Goal: Task Accomplishment & Management: Use online tool/utility

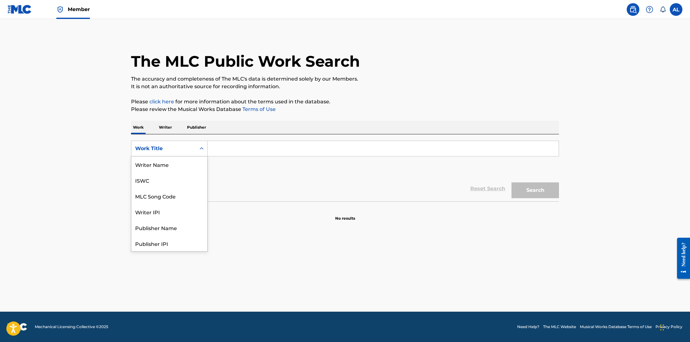
click at [186, 148] on div "Work Title" at bounding box center [163, 149] width 57 height 8
click at [237, 149] on input "Search Form" at bounding box center [382, 148] width 351 height 15
click at [627, 8] on link at bounding box center [632, 9] width 13 height 13
click at [685, 6] on nav "Member AL AL Aracelis Lombardi aracelis.lombardi@paydaypub.com Notification Pre…" at bounding box center [345, 9] width 690 height 19
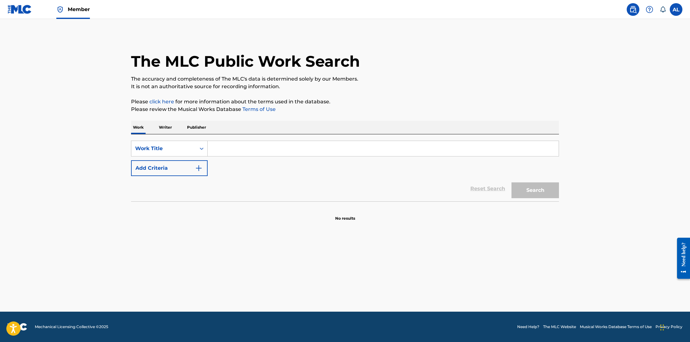
click at [677, 8] on label at bounding box center [675, 9] width 13 height 13
click at [676, 9] on input "AL Aracelis Lombardi aracelis.lombardi@paydaypub.com Notification Preferences P…" at bounding box center [676, 9] width 0 height 0
drag, startPoint x: 643, startPoint y: 35, endPoint x: 639, endPoint y: 36, distance: 4.5
click at [642, 35] on p "Aracelis Lombardi" at bounding box center [654, 38] width 48 height 8
click at [676, 9] on input "AL Aracelis Lombardi aracelis.lombardi@paydaypub.com Notification Preferences P…" at bounding box center [676, 9] width 0 height 0
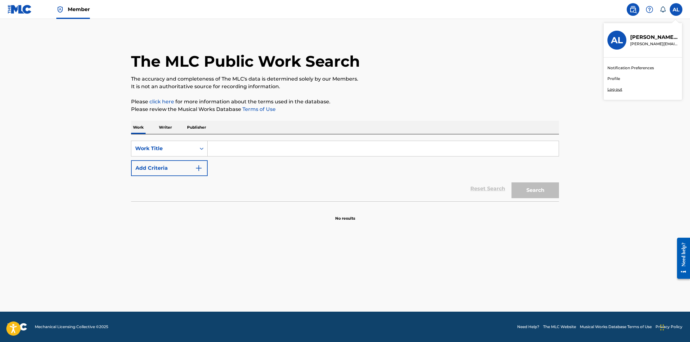
drag, startPoint x: 195, startPoint y: 6, endPoint x: 192, endPoint y: 2, distance: 5.2
click at [193, 5] on nav "Member AL AL Aracelis Lombardi aracelis.lombardi@paydaypub.com Notification Pre…" at bounding box center [345, 9] width 690 height 19
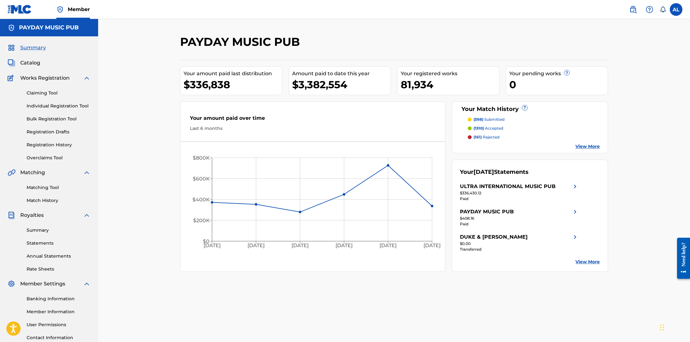
drag, startPoint x: 176, startPoint y: 107, endPoint x: 172, endPoint y: 108, distance: 4.2
click at [175, 107] on div "PAYDAY MUSIC PUB Your amount paid last distribution $336,838 Amount paid to dat…" at bounding box center [393, 198] width 443 height 327
click at [23, 65] on span "Catalog" at bounding box center [30, 63] width 20 height 8
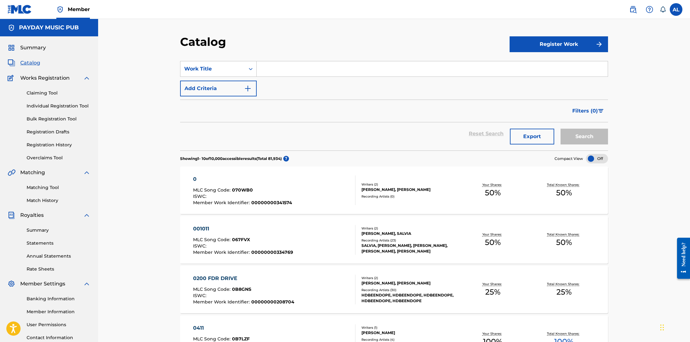
click at [258, 77] on div "Search Form" at bounding box center [432, 69] width 351 height 16
paste input "Choosing Sides"
type input "Choosing Sides"
click at [581, 136] on button "Search" at bounding box center [583, 137] width 47 height 16
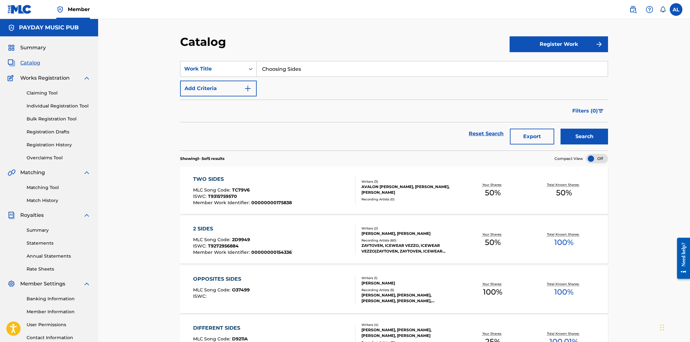
click at [233, 89] on button "Add Criteria" at bounding box center [218, 89] width 77 height 16
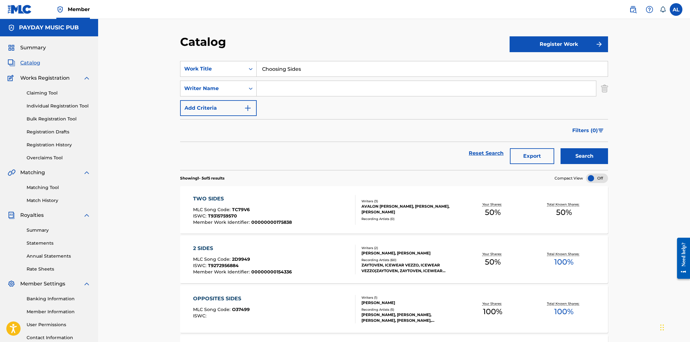
click at [263, 88] on input "Search Form" at bounding box center [426, 88] width 339 height 15
type input "gordon"
click at [560, 148] on button "Search" at bounding box center [583, 156] width 47 height 16
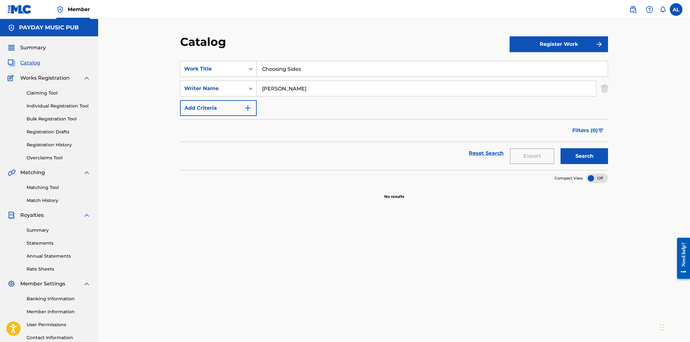
scroll to position [1, 0]
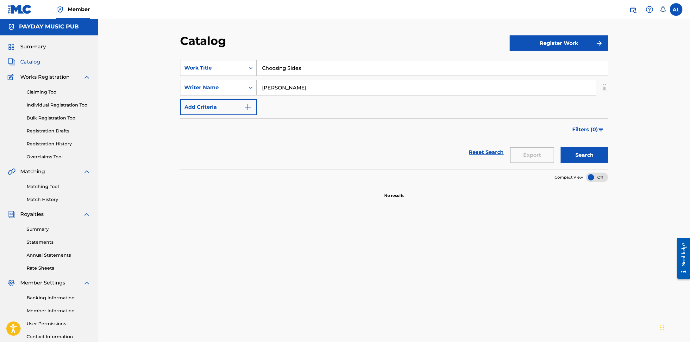
click at [574, 43] on button "Register Work" at bounding box center [558, 43] width 98 height 16
click at [557, 61] on link "Individual" at bounding box center [558, 63] width 98 height 15
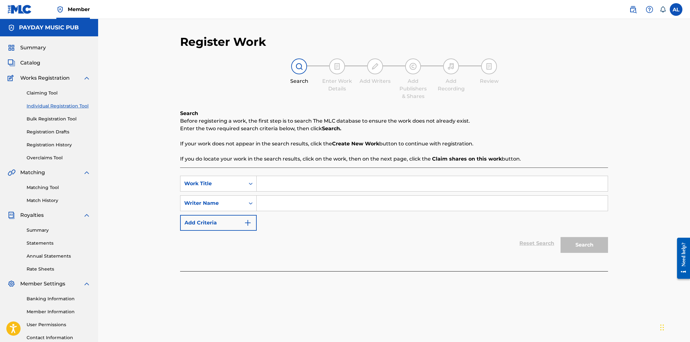
click at [306, 193] on div "SearchWithCriteria6dbcb4c7-3108-4014-a86c-ea20535640bf Work Title SearchWithCri…" at bounding box center [394, 203] width 428 height 55
click at [307, 185] on input "Search Form" at bounding box center [432, 183] width 351 height 15
paste input "Choosing Sides"
type input "Choosing Sides"
drag, startPoint x: 325, startPoint y: 205, endPoint x: 319, endPoint y: 204, distance: 5.1
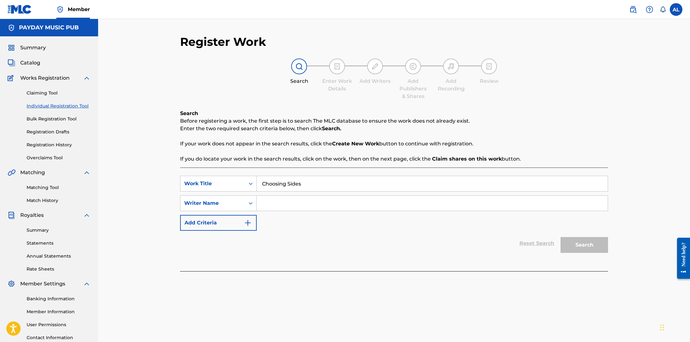
click at [324, 205] on input "Search Form" at bounding box center [432, 203] width 351 height 15
paste input "Rayshawn Lamont Gordon"
click at [299, 204] on input "Rayshawn Lamont Gordon" at bounding box center [432, 203] width 351 height 15
drag, startPoint x: 299, startPoint y: 204, endPoint x: 315, endPoint y: 206, distance: 16.5
click at [299, 204] on input "Rayshawn Lamont Gordon" at bounding box center [432, 203] width 351 height 15
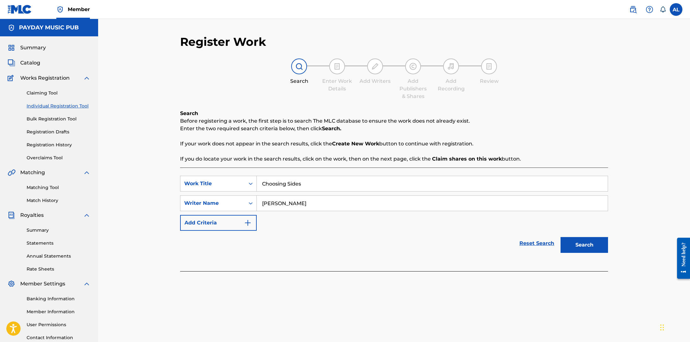
click at [605, 246] on button "Search" at bounding box center [583, 245] width 47 height 16
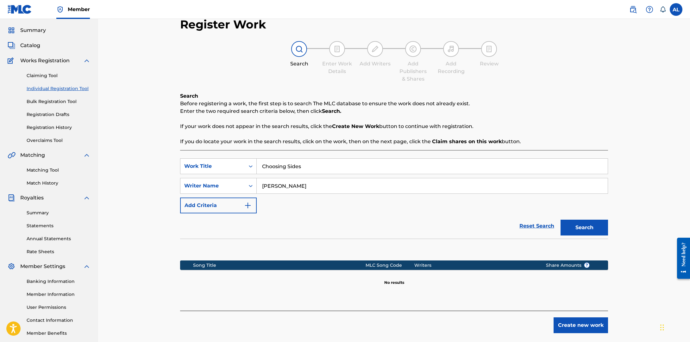
scroll to position [32, 0]
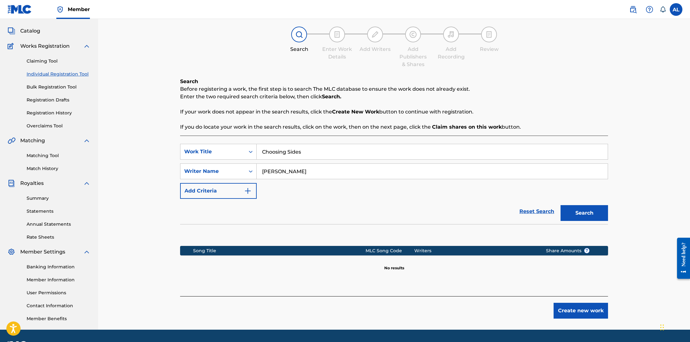
click at [299, 170] on input "Rayshawn Gordon" at bounding box center [432, 171] width 351 height 15
click at [560, 205] on button "Search" at bounding box center [583, 213] width 47 height 16
drag, startPoint x: 296, startPoint y: 170, endPoint x: 251, endPoint y: 166, distance: 45.1
click at [251, 166] on div "SearchWithCriteria058e05cd-e800-4a3d-85ca-122382bf4efb Writer Name Rayshawn" at bounding box center [394, 172] width 428 height 16
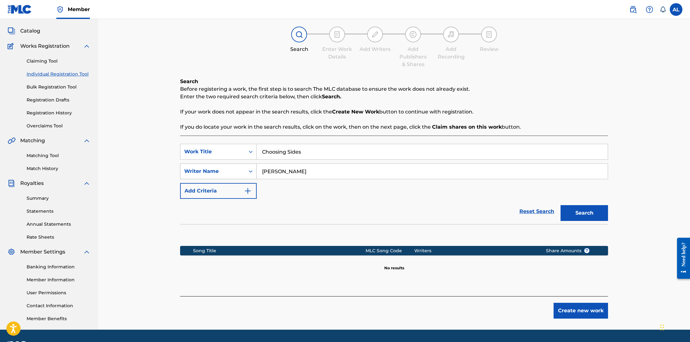
paste input "Lamont Gordon"
click at [288, 173] on input "Rayshawn Lamont Gordon" at bounding box center [432, 171] width 351 height 15
click at [303, 173] on input "Rayshawn Lamont Gordon" at bounding box center [432, 171] width 351 height 15
type input "Rayshawn Gordon"
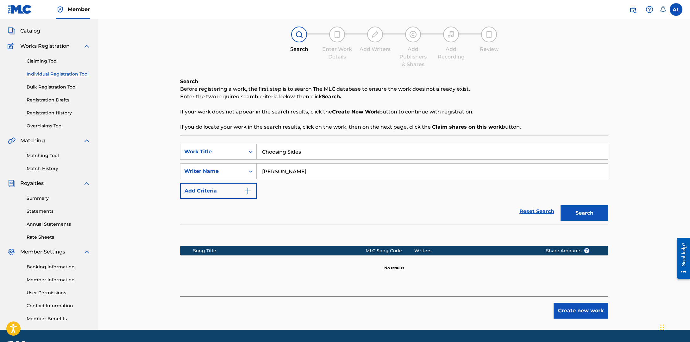
click at [560, 205] on button "Search" at bounding box center [583, 213] width 47 height 16
drag, startPoint x: 322, startPoint y: 157, endPoint x: 200, endPoint y: 150, distance: 122.0
click at [203, 150] on div "SearchWithCriteria6dbcb4c7-3108-4014-a86c-ea20535640bf Work Title Choosing Sides" at bounding box center [394, 152] width 428 height 16
paste input "I Don’t Even Rap"
type input "I Don’t Even Rap"
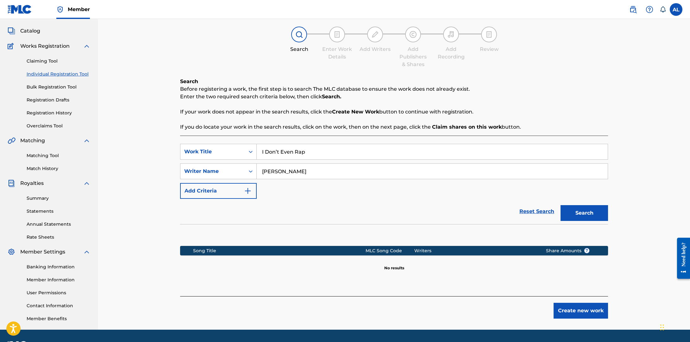
click at [592, 216] on button "Search" at bounding box center [583, 213] width 47 height 16
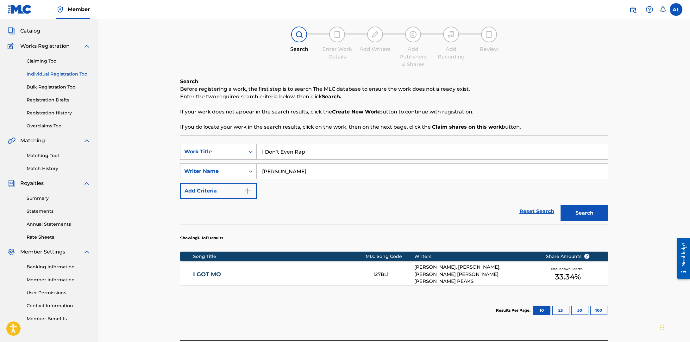
click at [276, 153] on input "I Don’t Even Rap" at bounding box center [432, 151] width 351 height 15
click at [590, 207] on button "Search" at bounding box center [583, 213] width 47 height 16
click at [593, 208] on button "Search" at bounding box center [583, 213] width 47 height 16
click at [301, 153] on input "I Don’t Even Rap" at bounding box center [432, 151] width 351 height 15
drag, startPoint x: 312, startPoint y: 149, endPoint x: 307, endPoint y: 149, distance: 5.1
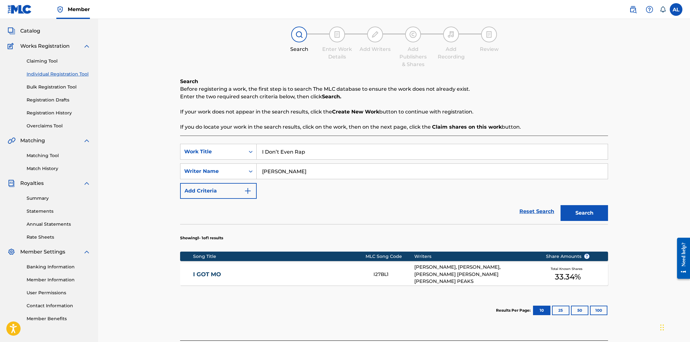
click at [310, 149] on input "I Don’t Even Rap" at bounding box center [432, 151] width 351 height 15
click at [312, 164] on input "Rayshawn Gordon" at bounding box center [432, 171] width 351 height 15
click at [46, 59] on link "Claiming Tool" at bounding box center [59, 61] width 64 height 7
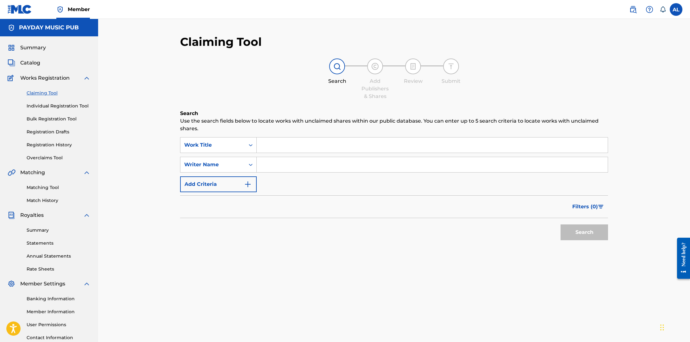
click at [325, 149] on input "Search Form" at bounding box center [432, 145] width 351 height 15
paste input "I Don’t Even Rap"
type input "I Don’t Even Rap"
click at [289, 164] on input "Search Form" at bounding box center [432, 164] width 351 height 15
drag, startPoint x: 300, startPoint y: 168, endPoint x: 257, endPoint y: 159, distance: 43.5
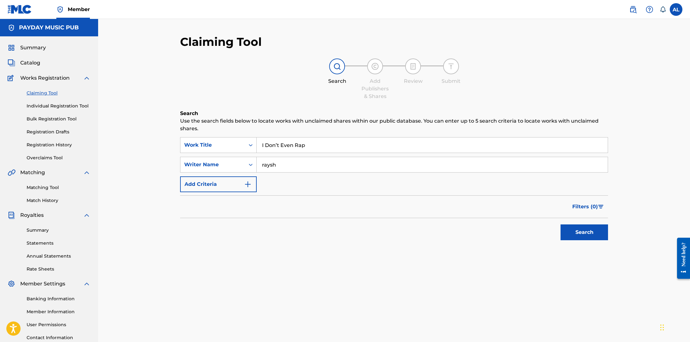
click at [253, 159] on div "SearchWithCriteriae1ec1503-c70a-4793-94fb-8b9f1ce3830a Writer Name raysh" at bounding box center [394, 165] width 428 height 16
paste input "Rayshawn Lamont Gordon"
click at [300, 167] on input "Rayshawn Lamont Gordon" at bounding box center [432, 164] width 351 height 15
type input "Rayshawn Gordon"
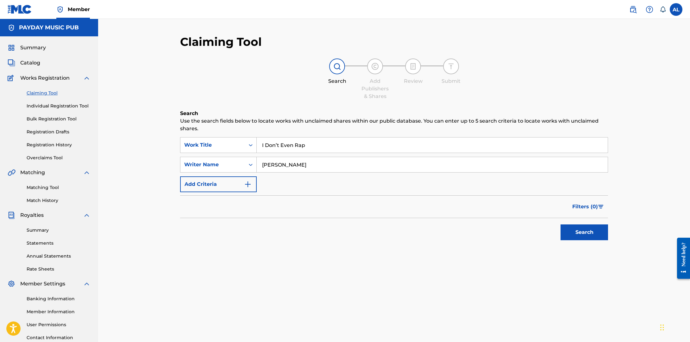
click at [601, 235] on button "Search" at bounding box center [583, 233] width 47 height 16
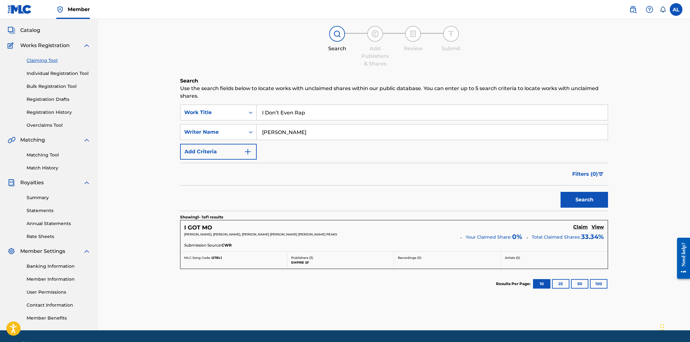
scroll to position [33, 0]
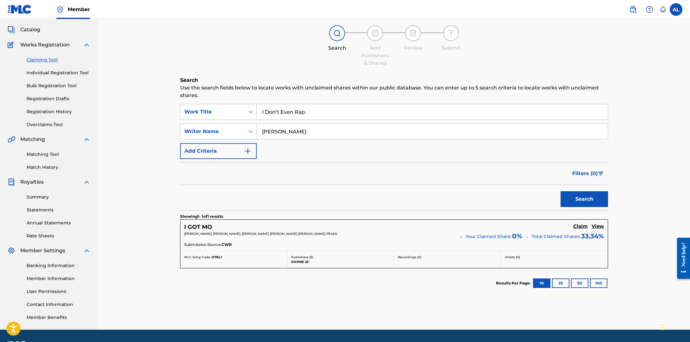
click at [583, 226] on h5 "Claim" at bounding box center [580, 227] width 15 height 6
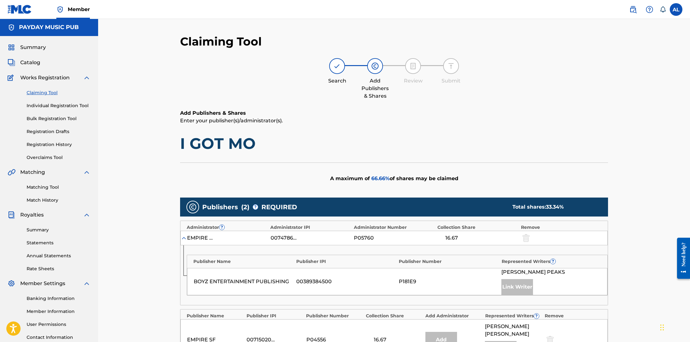
scroll to position [0, 0]
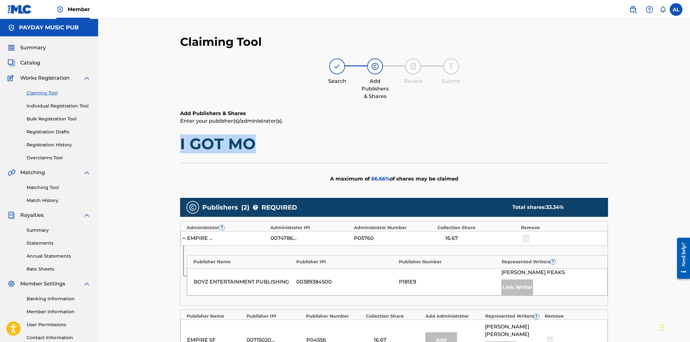
drag, startPoint x: 264, startPoint y: 143, endPoint x: 211, endPoint y: 127, distance: 55.7
click at [177, 140] on div "Claiming Tool Search Add Publishers & Shares Review Submit Add Publishers & Sha…" at bounding box center [393, 259] width 443 height 449
copy h1 "I GOT MO"
